Goal: Task Accomplishment & Management: Use online tool/utility

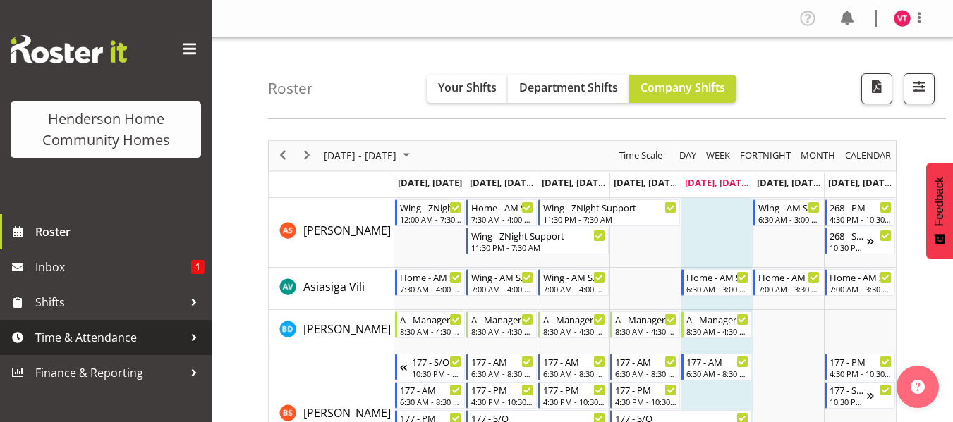
click at [137, 340] on span "Time & Attendance" at bounding box center [109, 337] width 148 height 21
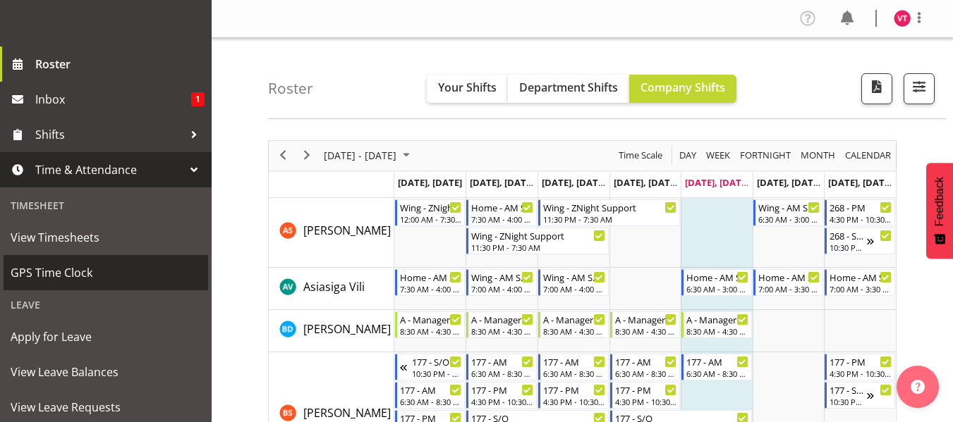
scroll to position [169, 0]
click at [144, 268] on span "GPS Time Clock" at bounding box center [106, 271] width 190 height 21
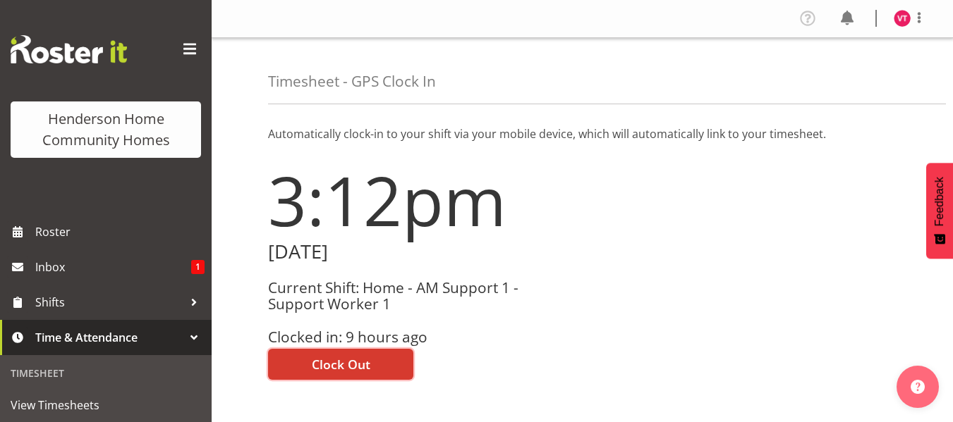
click at [348, 357] on span "Clock Out" at bounding box center [341, 364] width 59 height 18
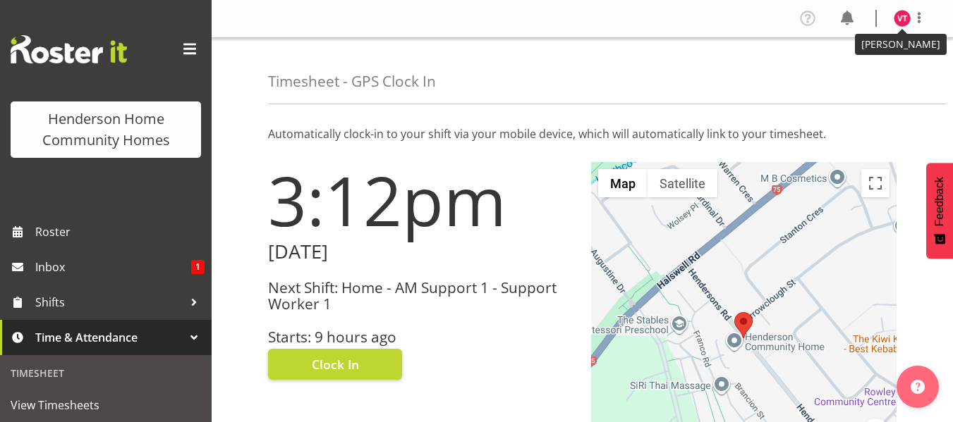
click at [908, 16] on img at bounding box center [901, 18] width 17 height 17
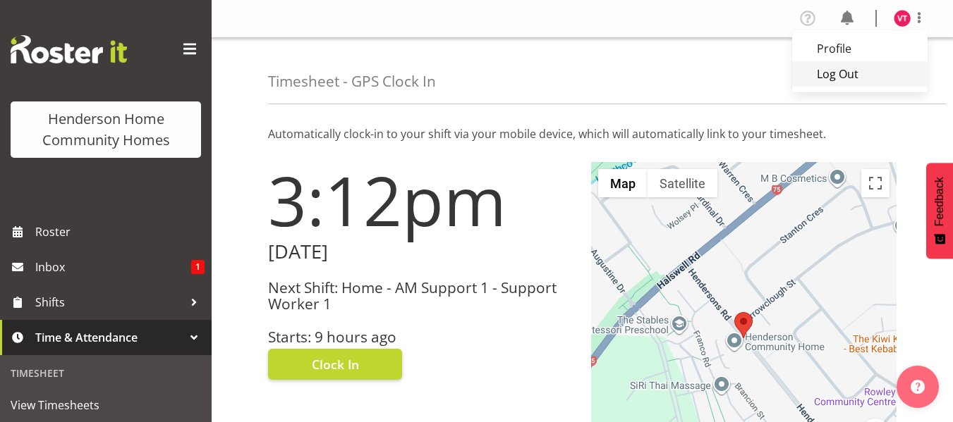
click at [838, 71] on link "Log Out" at bounding box center [859, 73] width 135 height 25
